Goal: Transaction & Acquisition: Purchase product/service

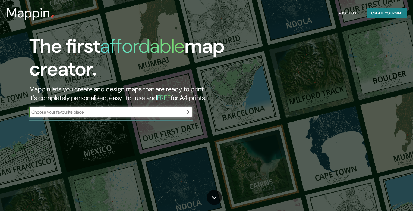
click at [136, 113] on input "text" at bounding box center [105, 112] width 152 height 6
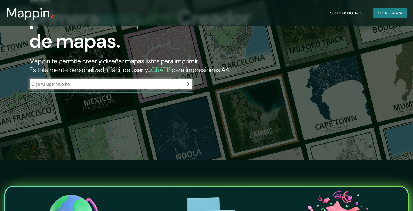
scroll to position [54, 0]
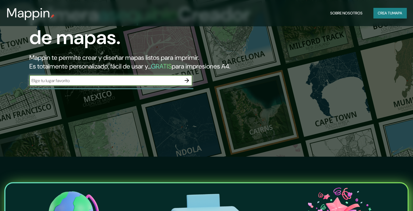
click at [134, 84] on input "text" at bounding box center [105, 80] width 152 height 6
type input "cucuta"
click at [188, 83] on icon "button" at bounding box center [187, 80] width 4 height 4
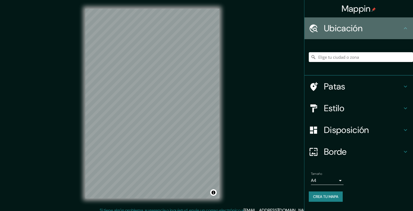
click at [326, 30] on font "Ubicación" at bounding box center [343, 28] width 39 height 11
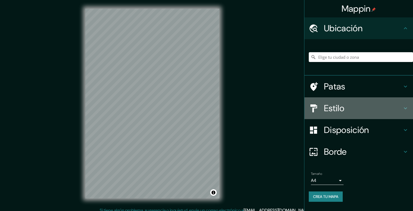
click at [406, 108] on icon at bounding box center [405, 108] width 7 height 7
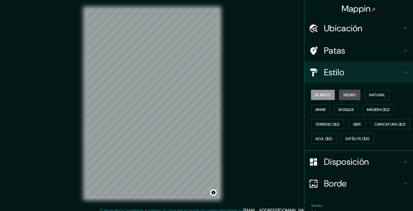
click at [345, 95] on font "Negro" at bounding box center [350, 94] width 13 height 5
click at [326, 95] on font "Blanco" at bounding box center [322, 94] width 15 height 5
click at [374, 94] on font "Natural" at bounding box center [377, 94] width 16 height 5
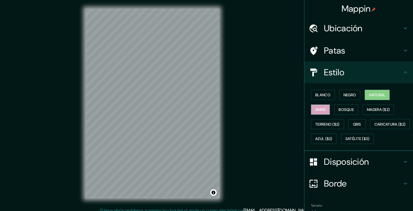
click at [316, 110] on font "Amar" at bounding box center [320, 109] width 10 height 5
click at [340, 109] on font "Bosque" at bounding box center [346, 109] width 15 height 5
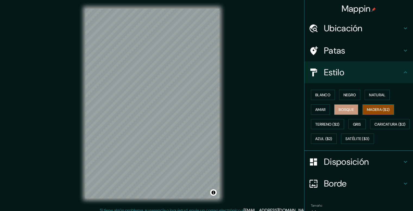
click at [371, 108] on font "Madera ($2)" at bounding box center [378, 109] width 23 height 5
click at [353, 124] on font "Gris" at bounding box center [357, 124] width 8 height 5
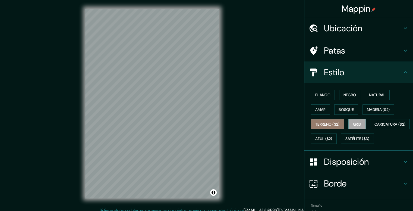
click at [327, 124] on font "Terreno ($2)" at bounding box center [327, 124] width 24 height 5
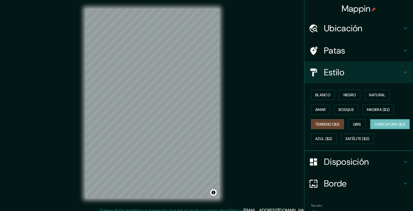
click at [375, 127] on font "Caricatura ($2)" at bounding box center [390, 124] width 31 height 5
click at [333, 138] on font "Azul ($2)" at bounding box center [323, 138] width 17 height 5
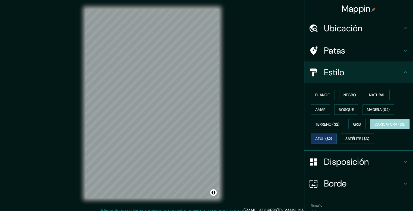
click at [375, 127] on font "Caricatura ($2)" at bounding box center [390, 124] width 31 height 5
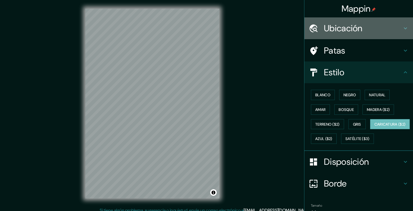
click at [402, 27] on icon at bounding box center [405, 28] width 7 height 7
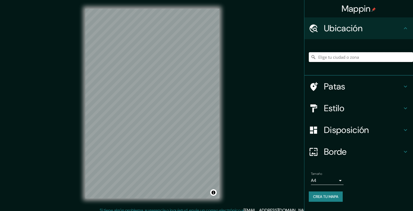
click at [360, 58] on input "Elige tu ciudad o zona" at bounding box center [361, 57] width 104 height 10
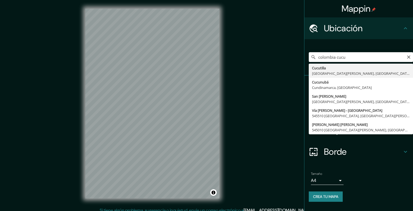
type input "San [PERSON_NAME], [GEOGRAPHIC_DATA][PERSON_NAME], [GEOGRAPHIC_DATA]"
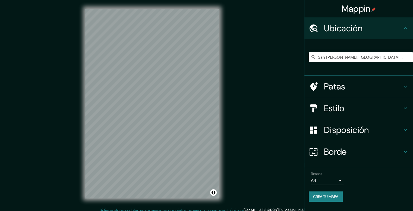
click at [336, 86] on font "Patas" at bounding box center [334, 86] width 21 height 11
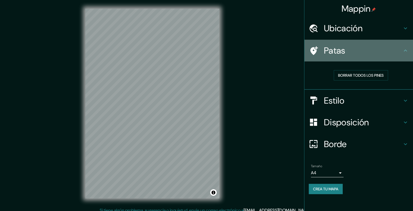
click at [353, 51] on h4 "Patas" at bounding box center [363, 50] width 78 height 11
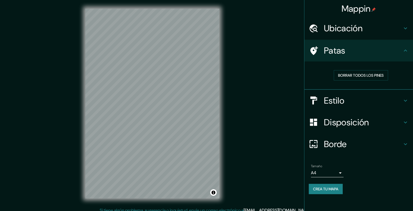
click at [406, 51] on icon at bounding box center [405, 50] width 7 height 7
click at [406, 50] on icon at bounding box center [405, 50] width 3 height 2
click at [405, 99] on icon at bounding box center [405, 100] width 7 height 7
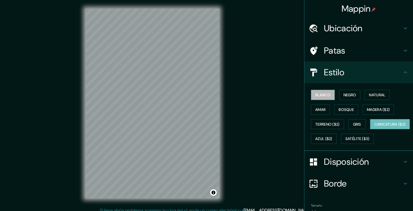
click at [322, 94] on font "Blanco" at bounding box center [322, 94] width 15 height 5
click at [347, 94] on font "Negro" at bounding box center [350, 94] width 13 height 5
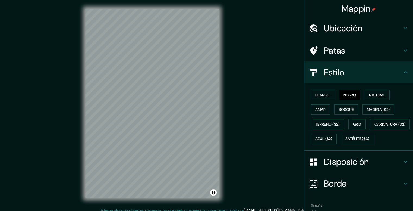
click at [402, 165] on icon at bounding box center [405, 161] width 7 height 7
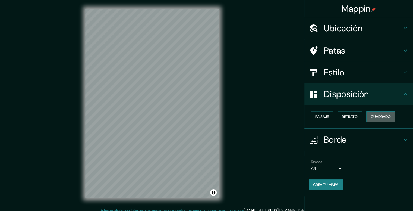
click at [380, 115] on font "Cuadrado" at bounding box center [381, 116] width 20 height 5
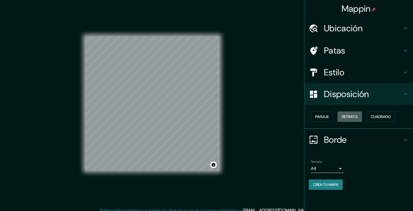
click at [353, 116] on font "Retrato" at bounding box center [350, 116] width 16 height 5
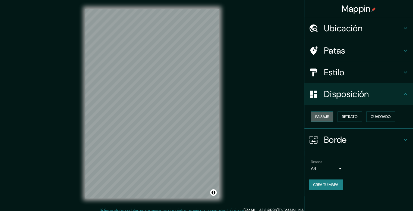
click at [328, 117] on font "Paisaje" at bounding box center [322, 116] width 14 height 5
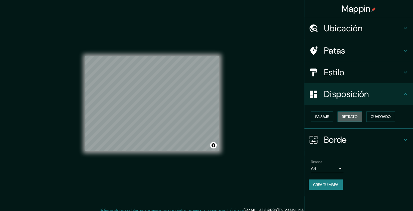
click at [343, 114] on font "Retrato" at bounding box center [350, 116] width 16 height 5
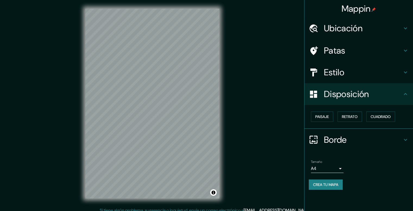
scroll to position [5, 0]
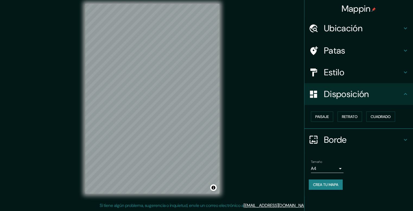
click at [408, 140] on icon at bounding box center [405, 139] width 7 height 7
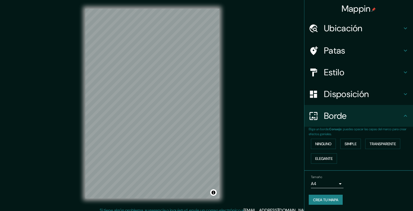
scroll to position [0, 0]
click at [405, 50] on icon at bounding box center [405, 51] width 3 height 2
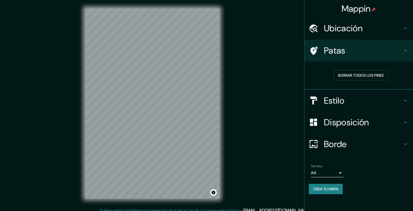
click at [405, 100] on icon at bounding box center [405, 100] width 7 height 7
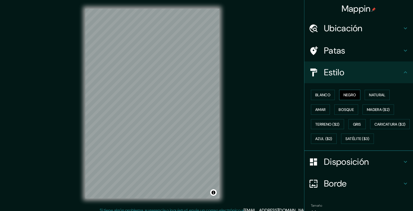
click at [347, 96] on font "Negro" at bounding box center [350, 94] width 13 height 5
click at [319, 95] on font "Blanco" at bounding box center [322, 94] width 15 height 5
click at [339, 94] on button "Negro" at bounding box center [349, 95] width 21 height 10
click at [323, 94] on font "Blanco" at bounding box center [322, 94] width 15 height 5
click at [347, 94] on font "Negro" at bounding box center [350, 94] width 13 height 5
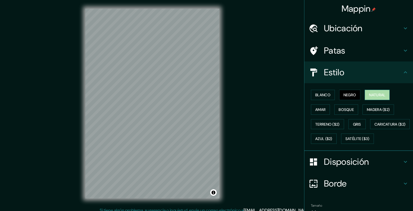
click at [372, 93] on font "Natural" at bounding box center [377, 94] width 16 height 5
click at [374, 108] on font "Madera ($2)" at bounding box center [378, 109] width 23 height 5
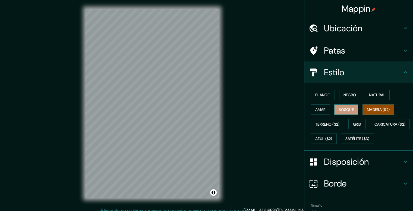
click at [345, 109] on font "Bosque" at bounding box center [346, 109] width 15 height 5
click at [321, 109] on font "Amar" at bounding box center [320, 109] width 10 height 5
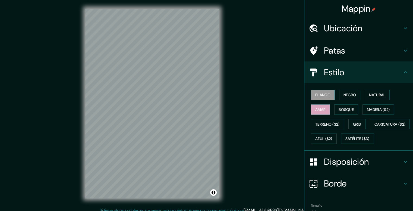
click at [317, 92] on font "Blanco" at bounding box center [322, 94] width 15 height 5
click at [339, 92] on button "Negro" at bounding box center [349, 95] width 21 height 10
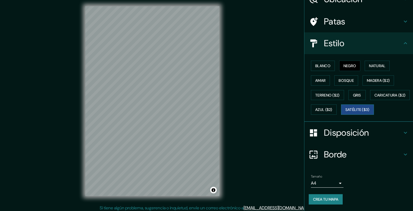
scroll to position [5, 0]
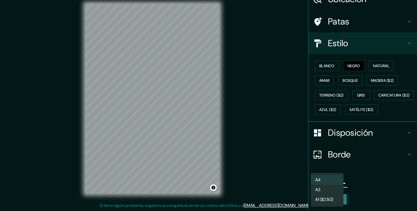
click at [337, 185] on body "Mappin Ubicación [GEOGRAPHIC_DATA][PERSON_NAME], [GEOGRAPHIC_DATA][PERSON_NAME]…" at bounding box center [208, 100] width 417 height 211
click at [326, 180] on li "A4" at bounding box center [327, 180] width 33 height 10
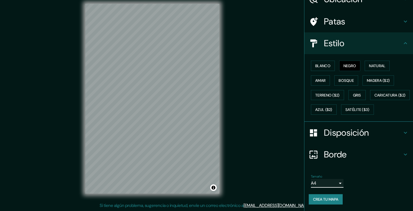
scroll to position [0, 0]
